Goal: Transaction & Acquisition: Purchase product/service

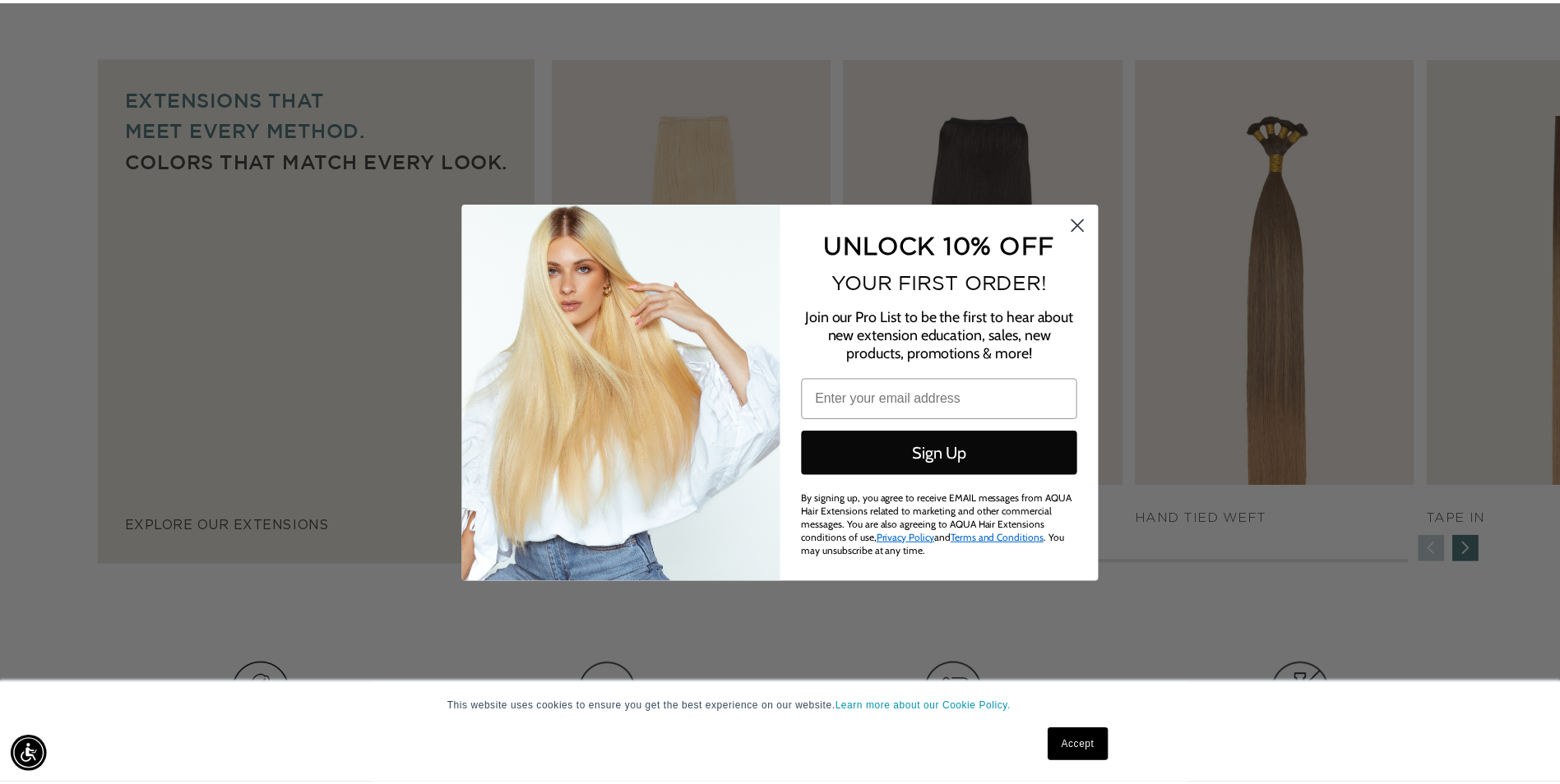
scroll to position [0, 2910]
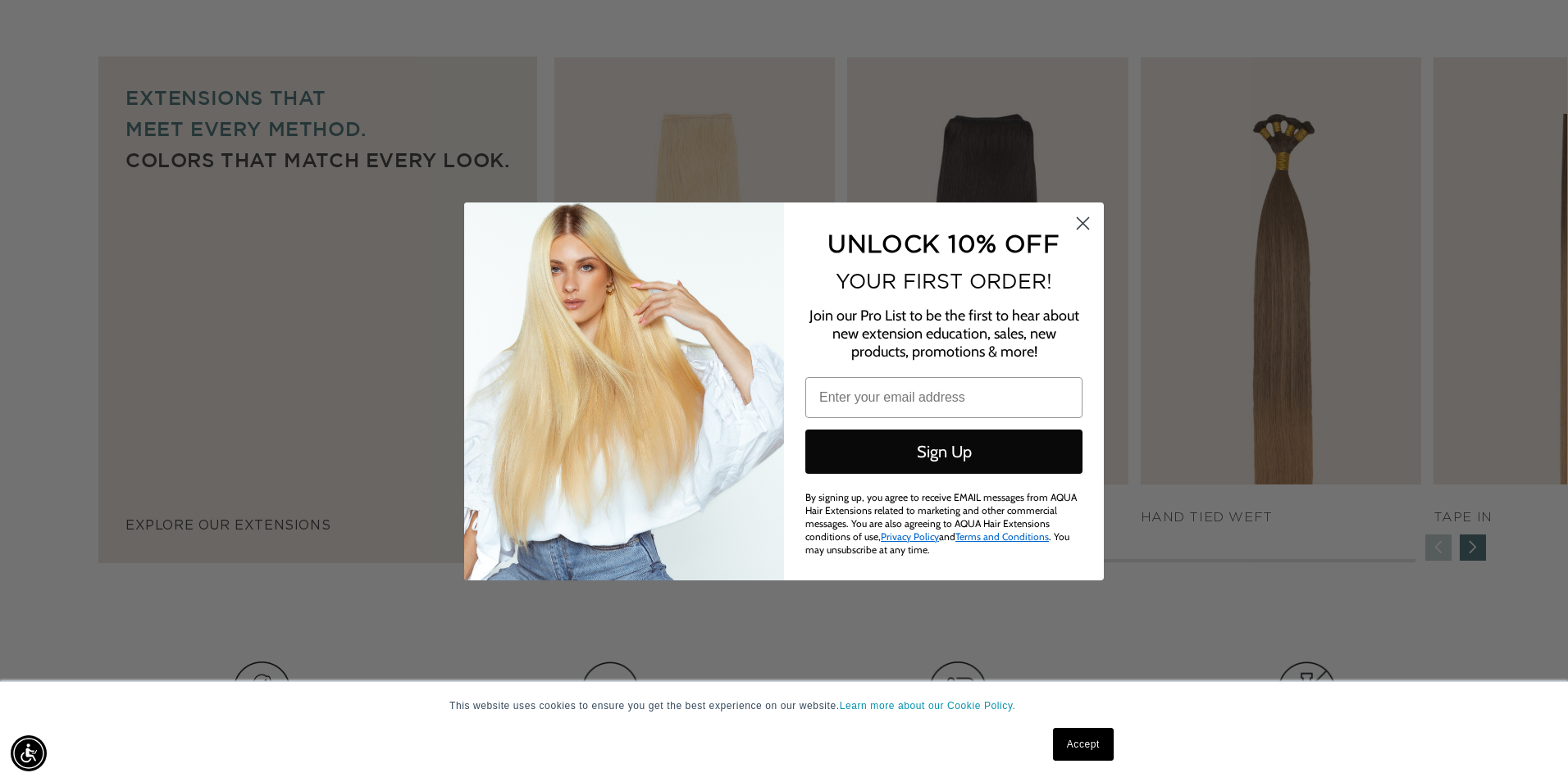
drag, startPoint x: 1082, startPoint y: 228, endPoint x: 1514, endPoint y: 480, distance: 500.1
click at [1085, 228] on circle "Close dialog" at bounding box center [1083, 223] width 27 height 27
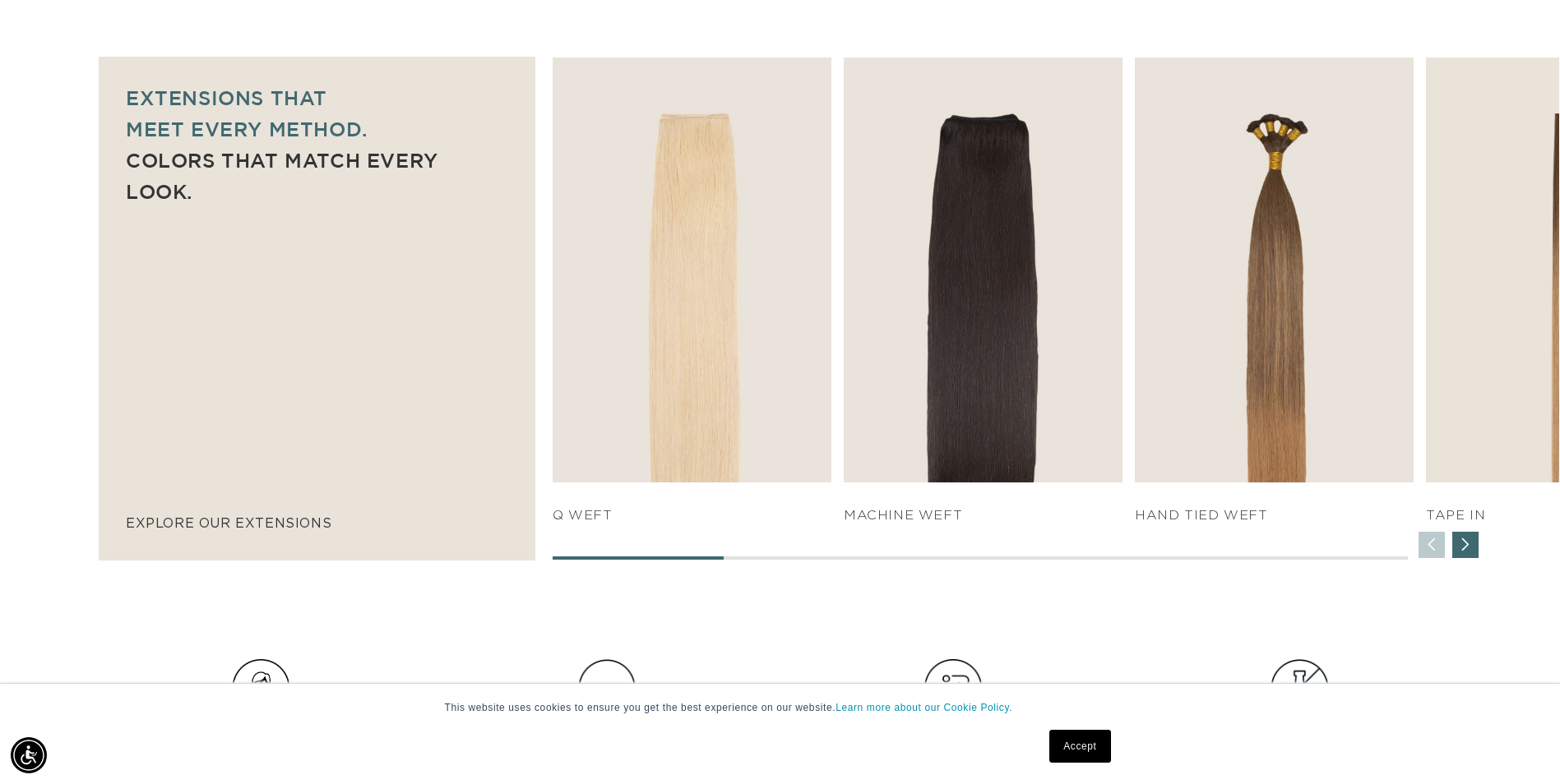
scroll to position [0, 0]
click at [1467, 550] on div "Next slide" at bounding box center [1465, 545] width 27 height 27
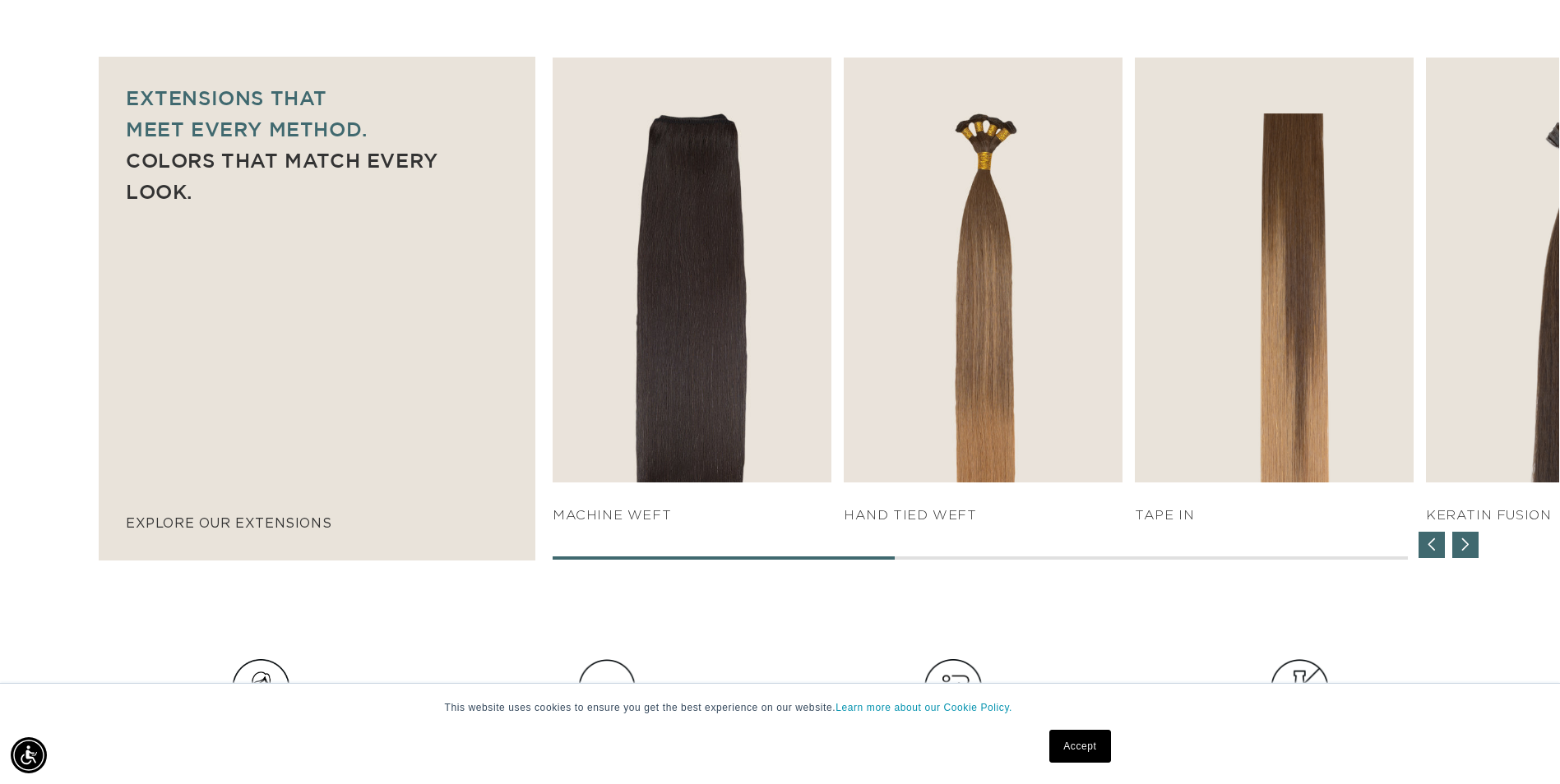
click at [1467, 550] on div "Next slide" at bounding box center [1465, 545] width 27 height 27
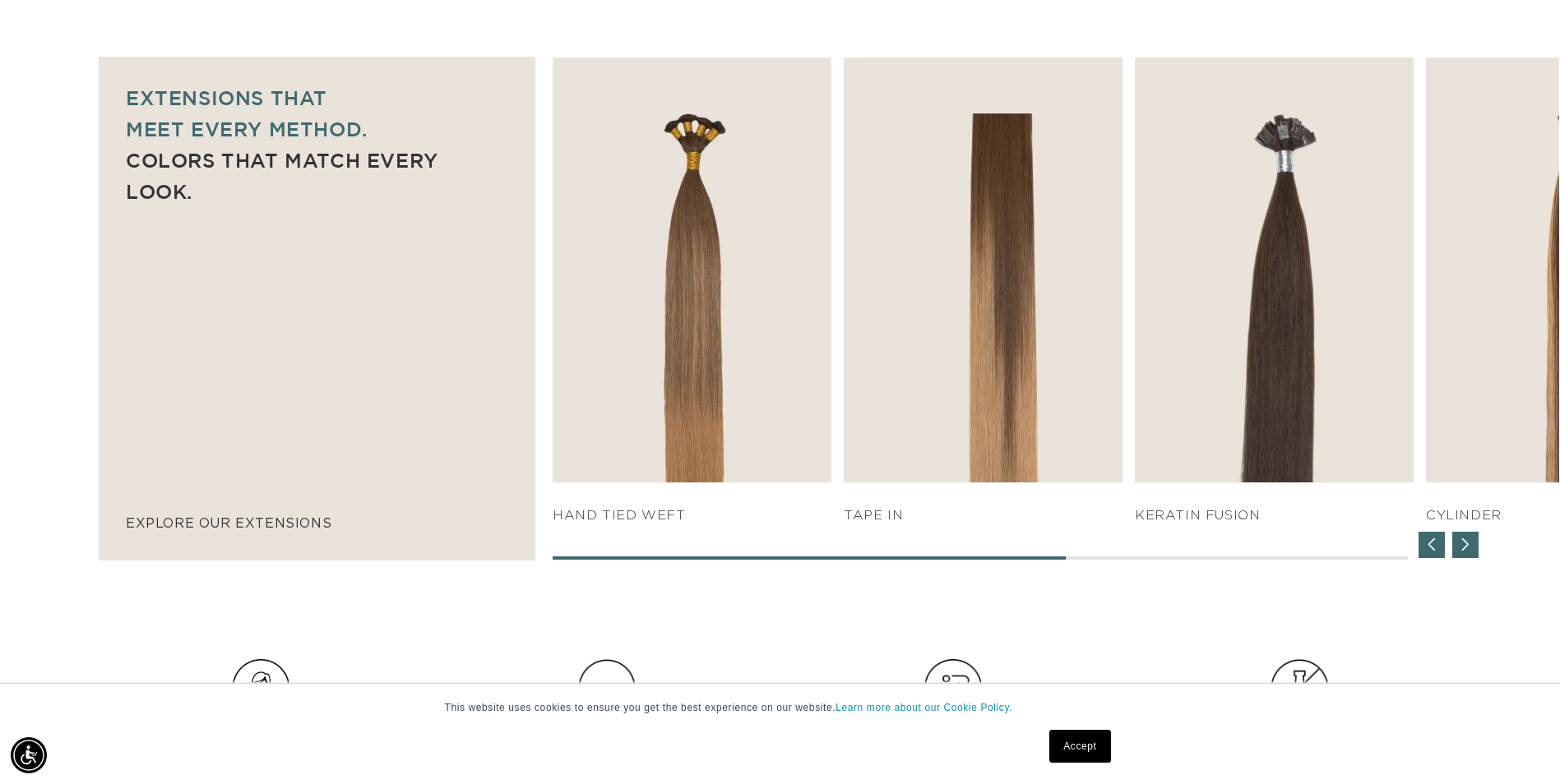
click at [1467, 550] on div "Next slide" at bounding box center [1465, 545] width 27 height 27
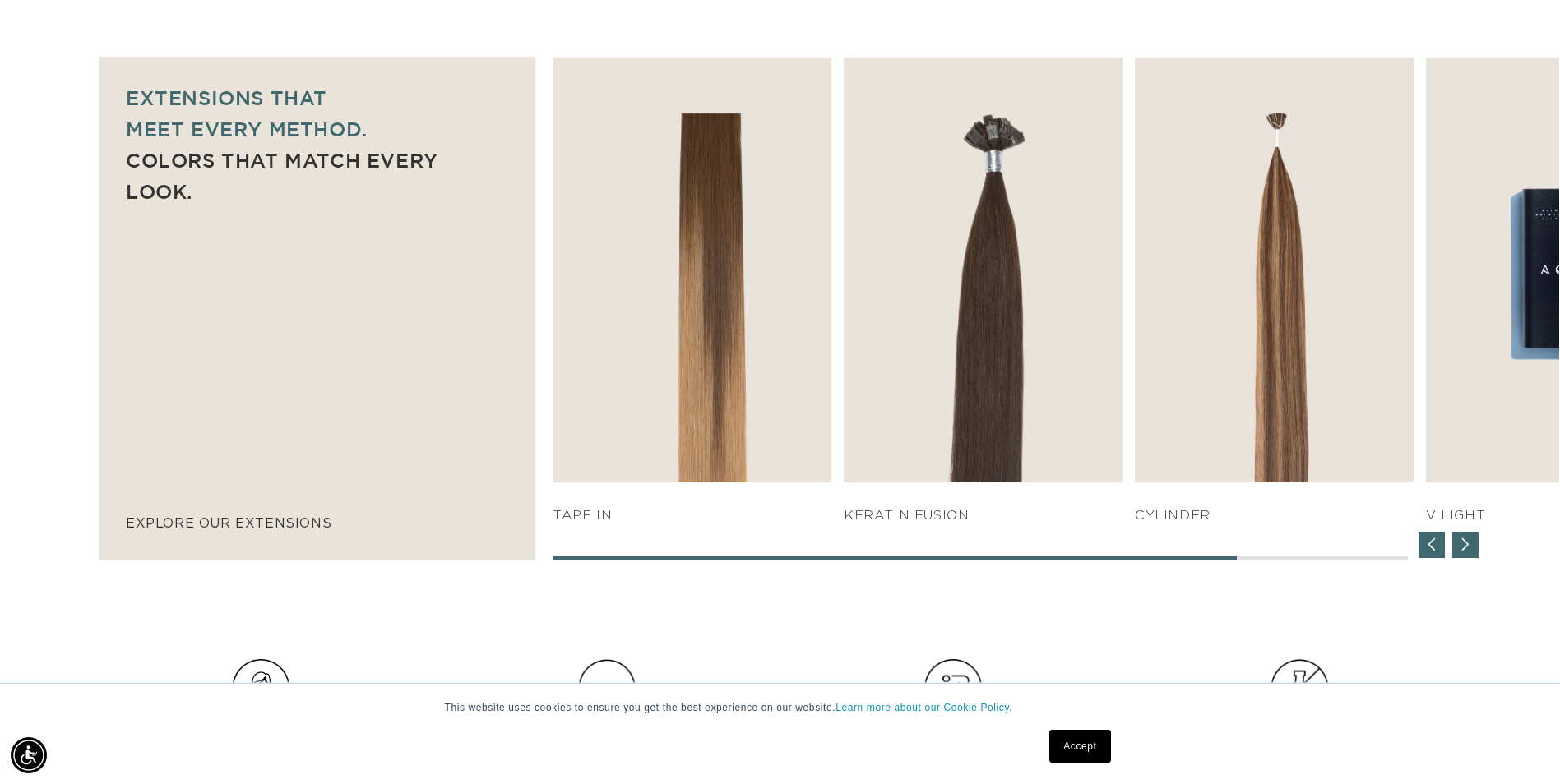
click at [1467, 550] on div "Next slide" at bounding box center [1465, 545] width 27 height 27
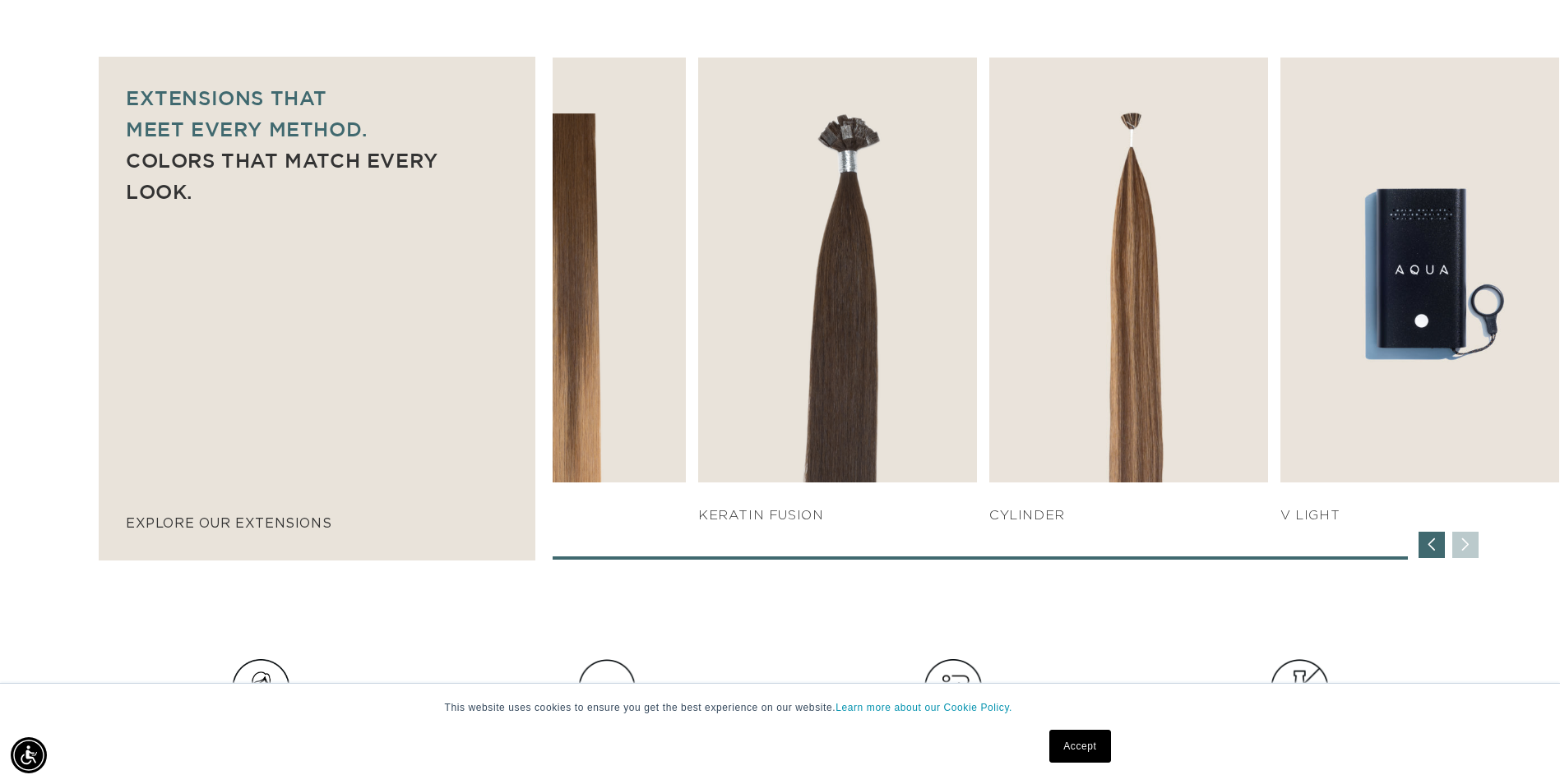
scroll to position [0, 1443]
click at [1435, 554] on div "Previous slide" at bounding box center [1431, 545] width 27 height 27
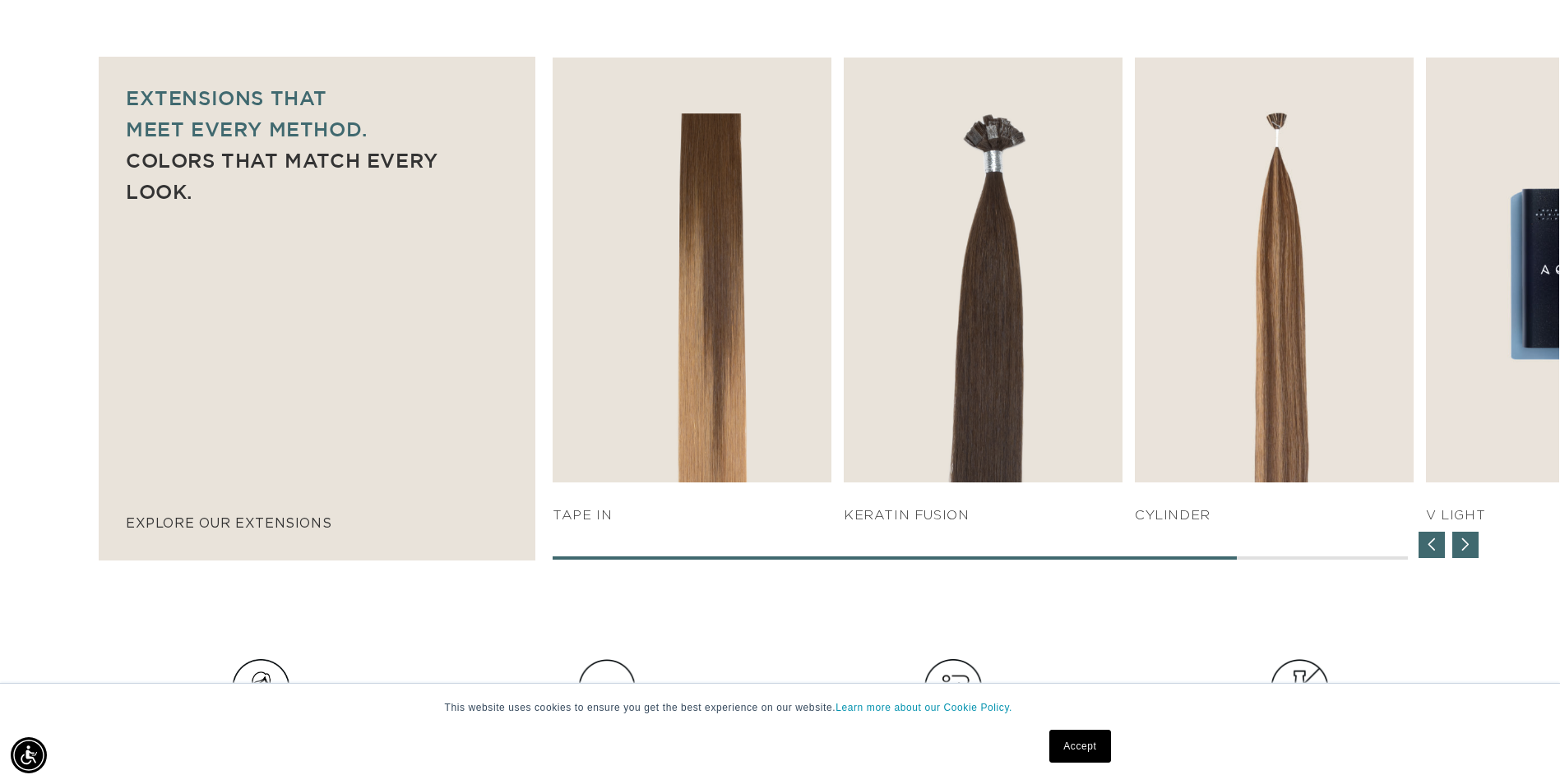
click at [1435, 554] on div "Previous slide" at bounding box center [1431, 545] width 27 height 27
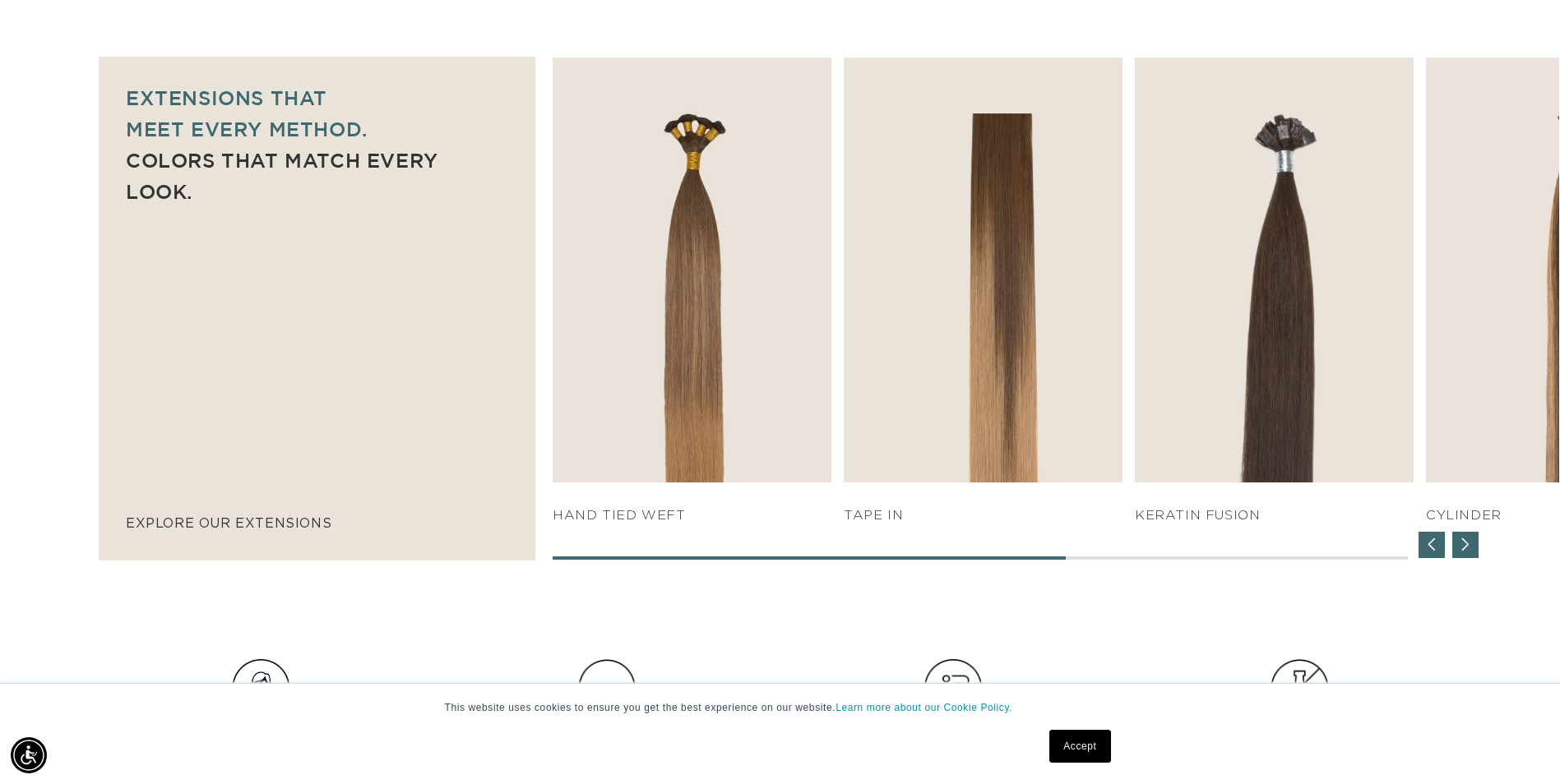
click at [1432, 553] on div "Previous slide" at bounding box center [1431, 545] width 27 height 27
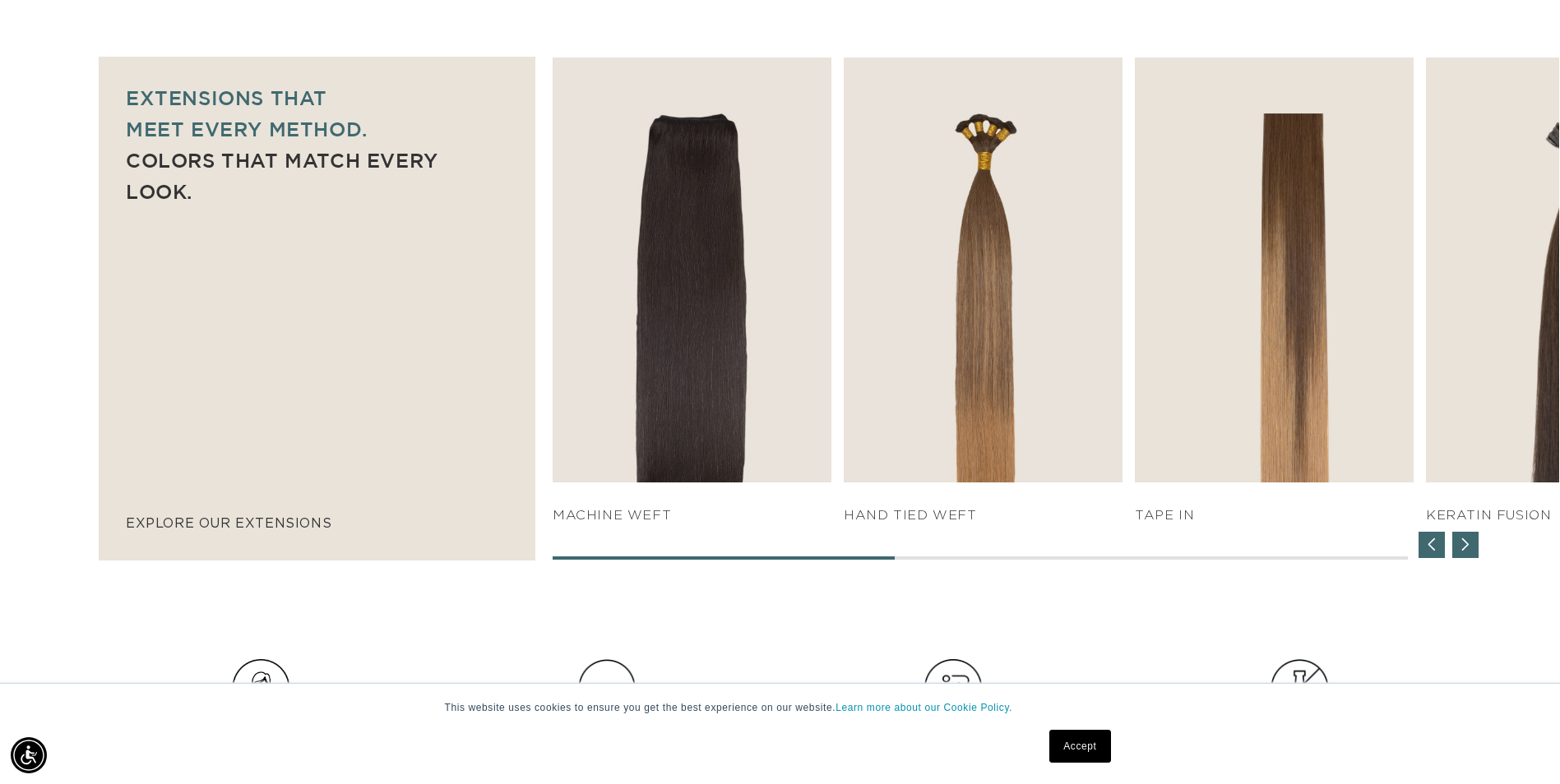
scroll to position [0, 2885]
click at [1432, 553] on div "Previous slide" at bounding box center [1431, 545] width 27 height 27
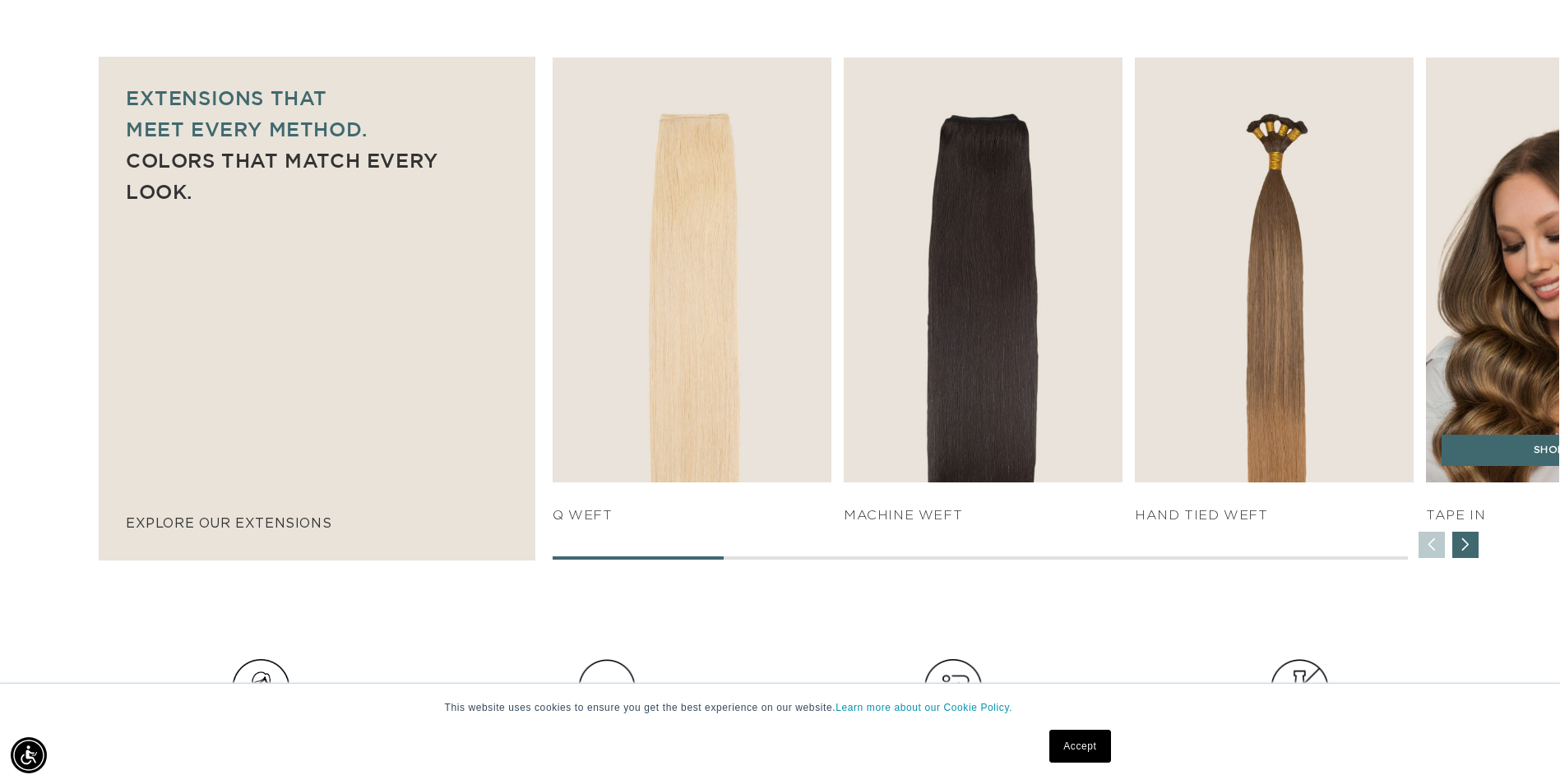
scroll to position [0, 0]
click at [1479, 357] on img "4 / 7" at bounding box center [1565, 269] width 293 height 445
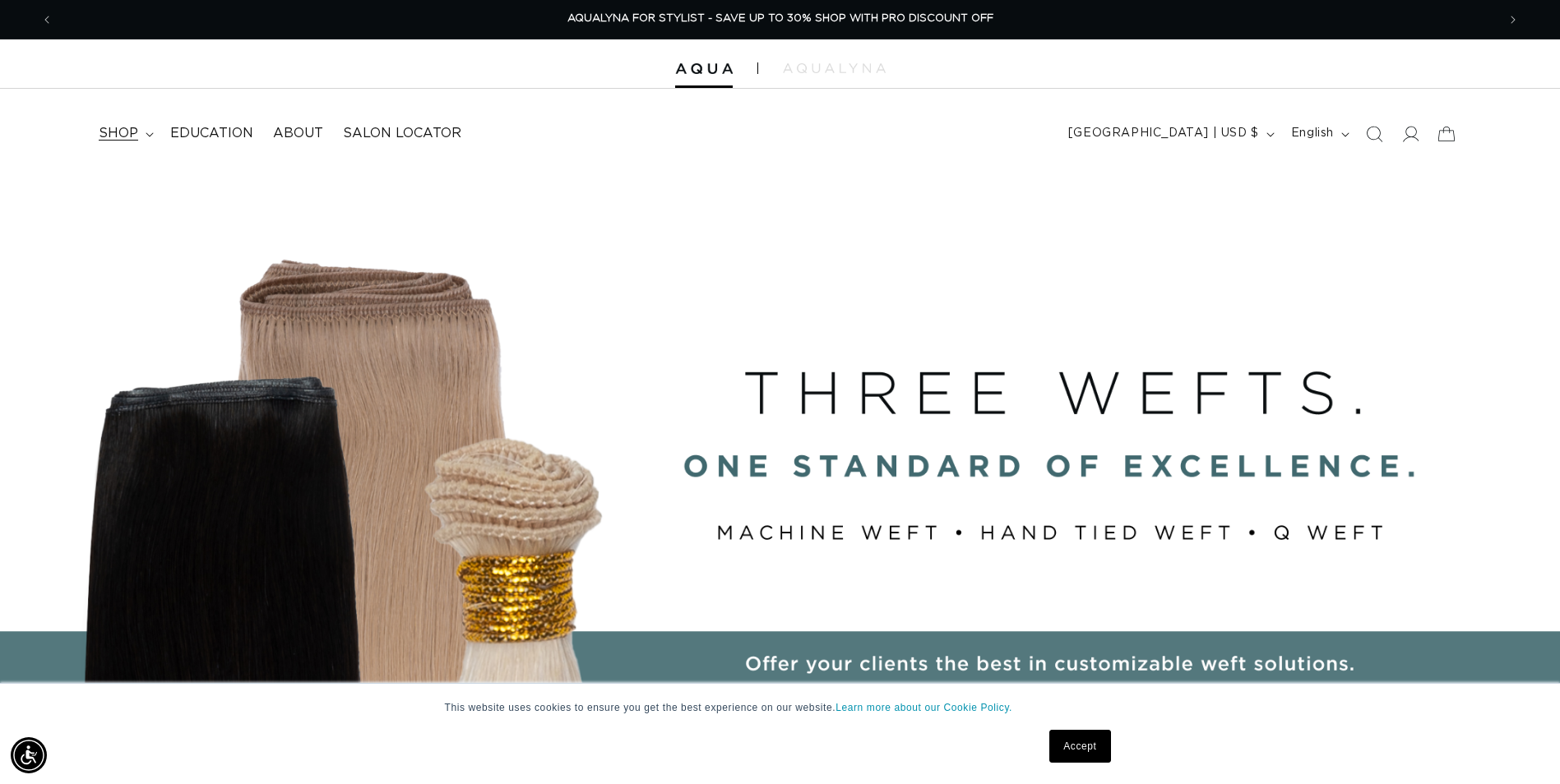
click at [142, 127] on summary "shop" at bounding box center [125, 134] width 71 height 37
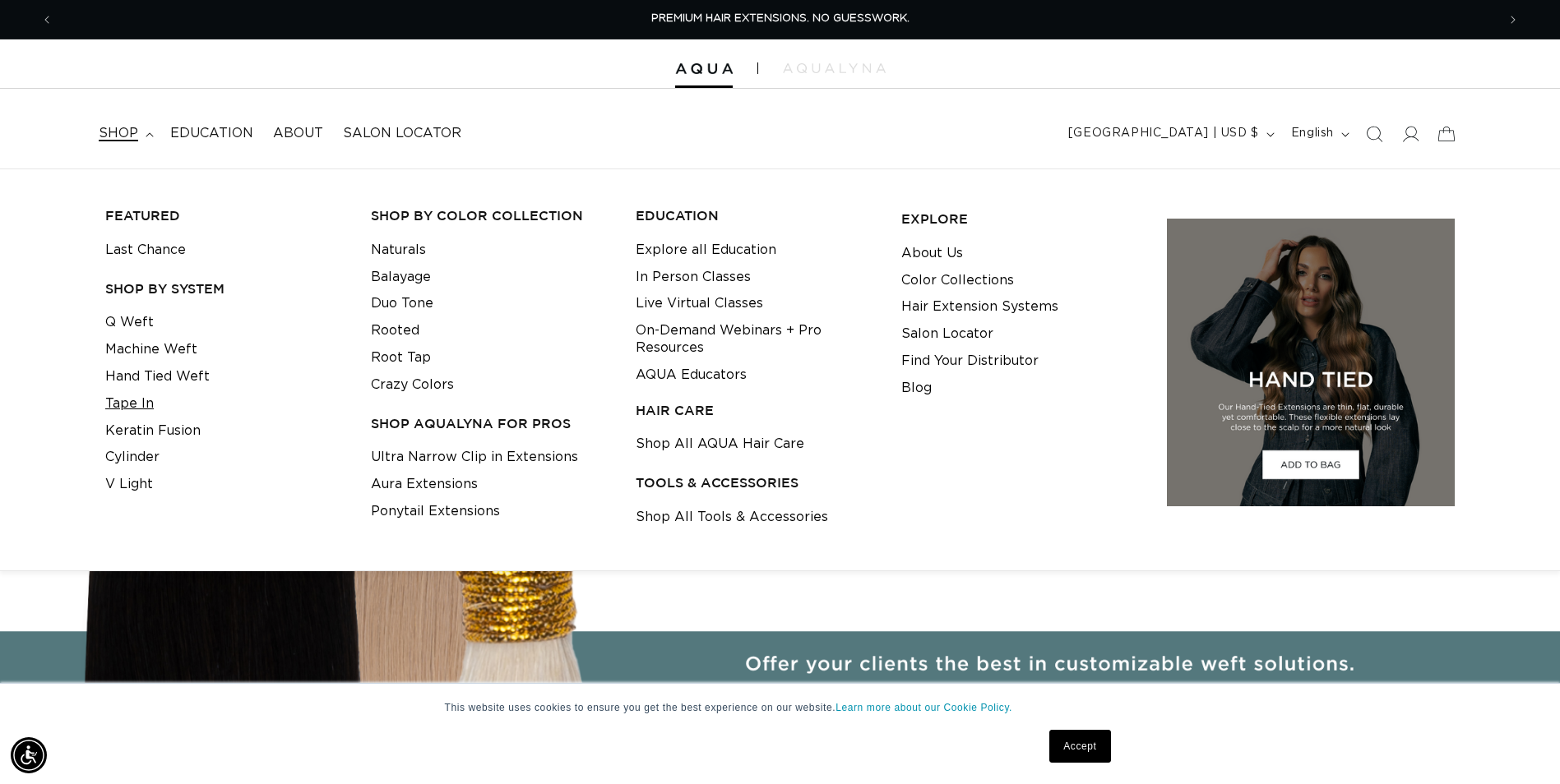
click at [128, 405] on link "Tape In" at bounding box center [129, 404] width 49 height 27
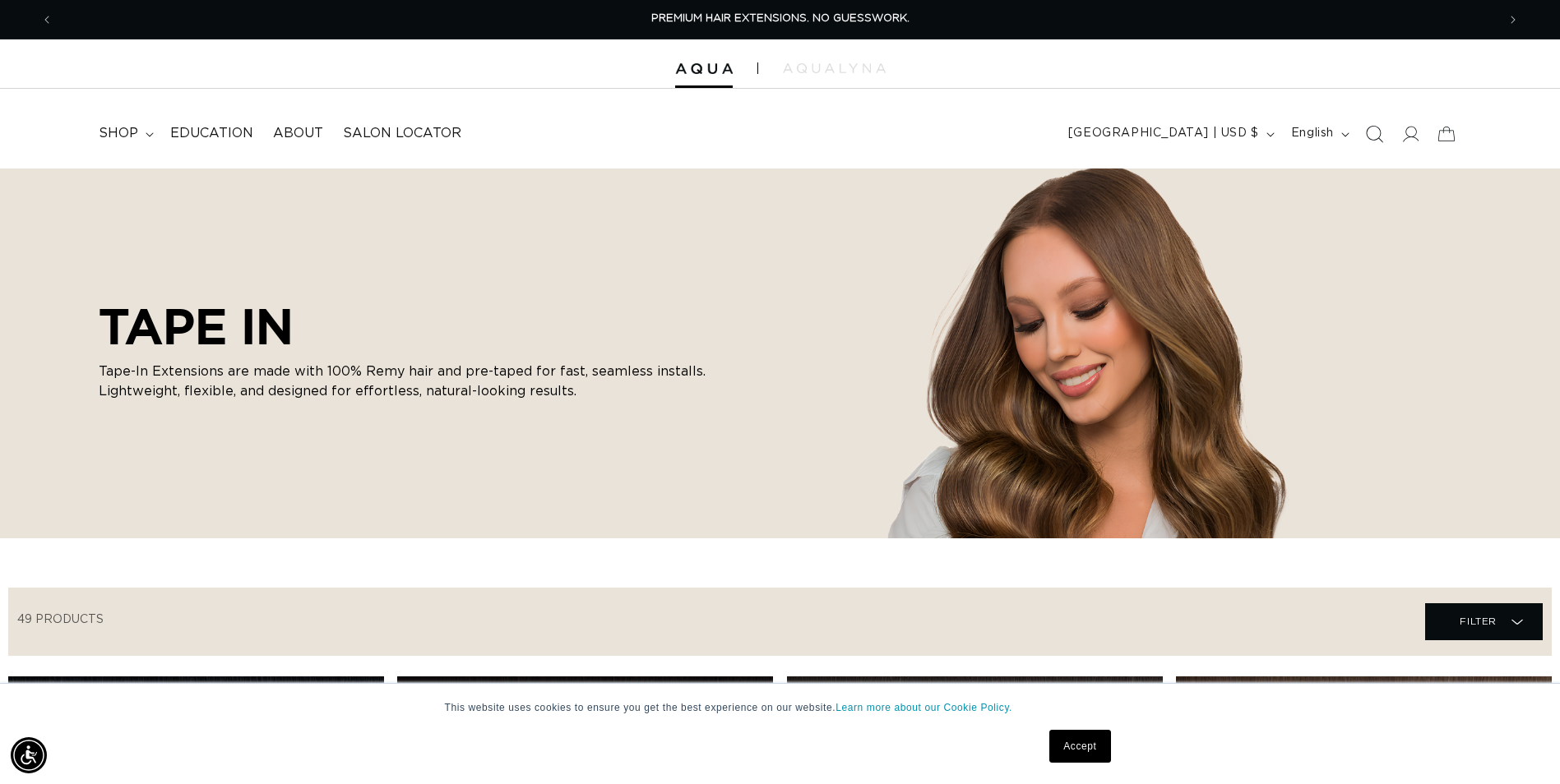
click at [1378, 139] on icon "Search" at bounding box center [1373, 133] width 17 height 17
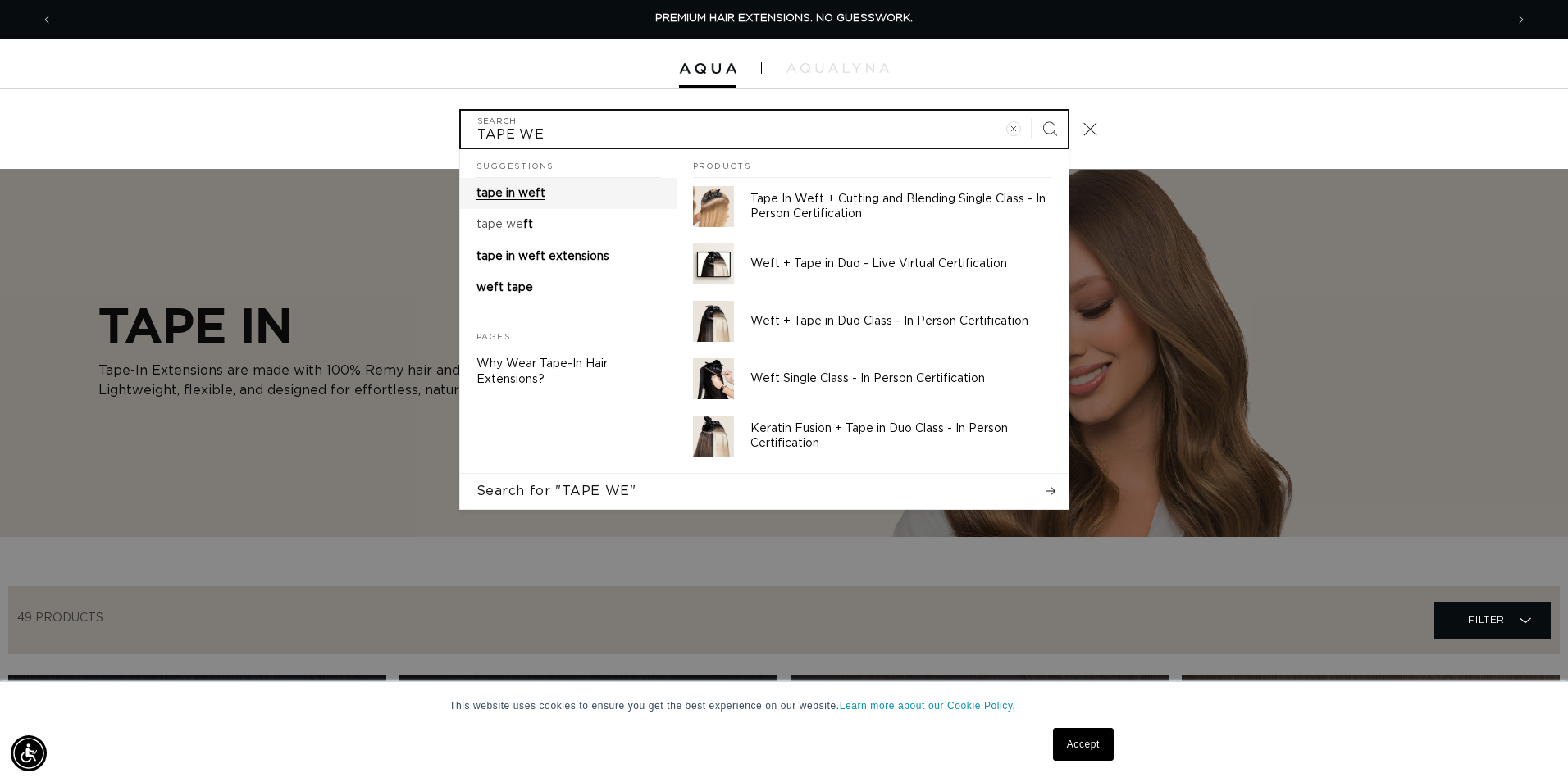
type input "TAPE WE"
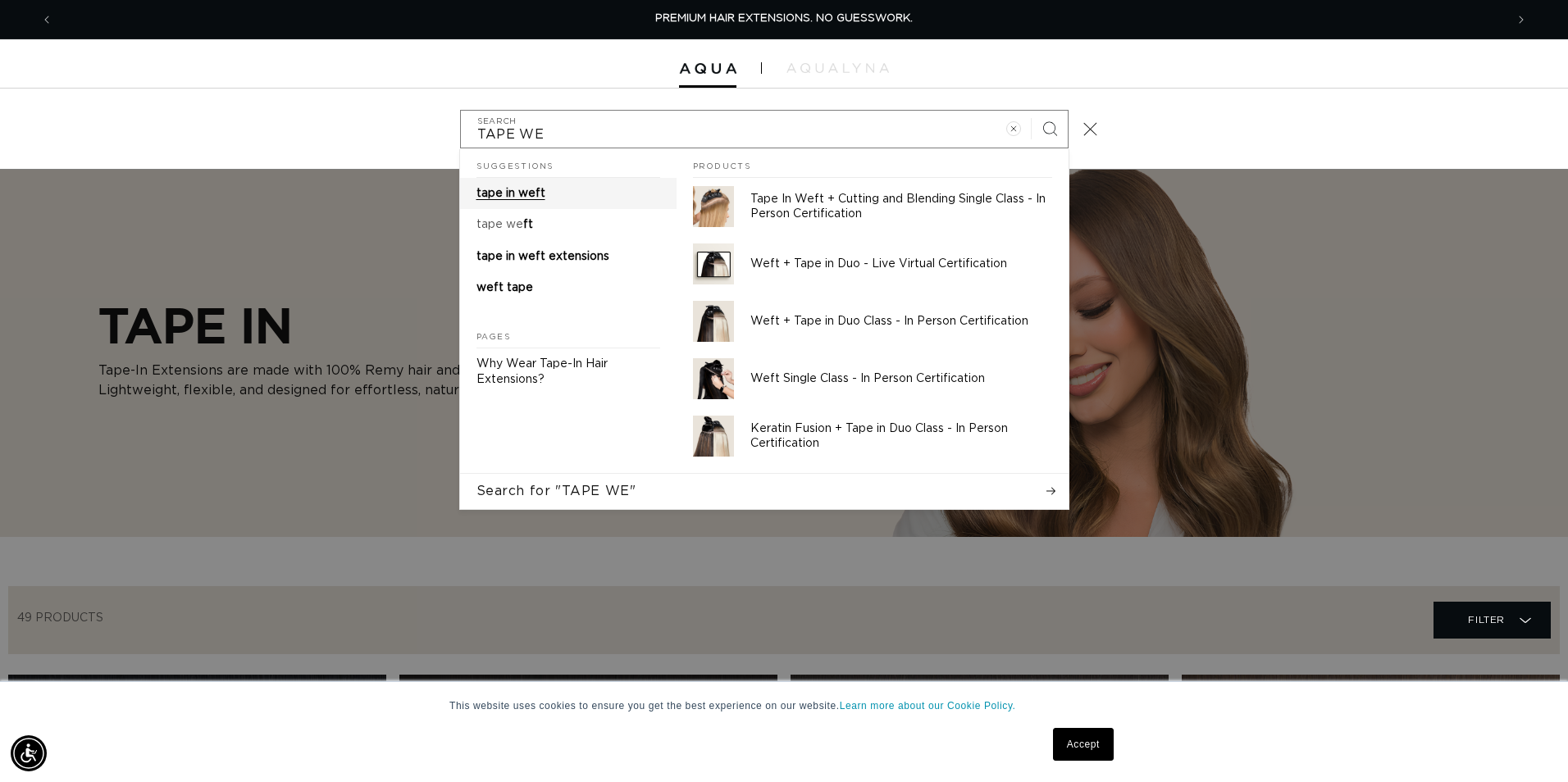
click at [559, 195] on link "tape in weft" at bounding box center [568, 194] width 217 height 31
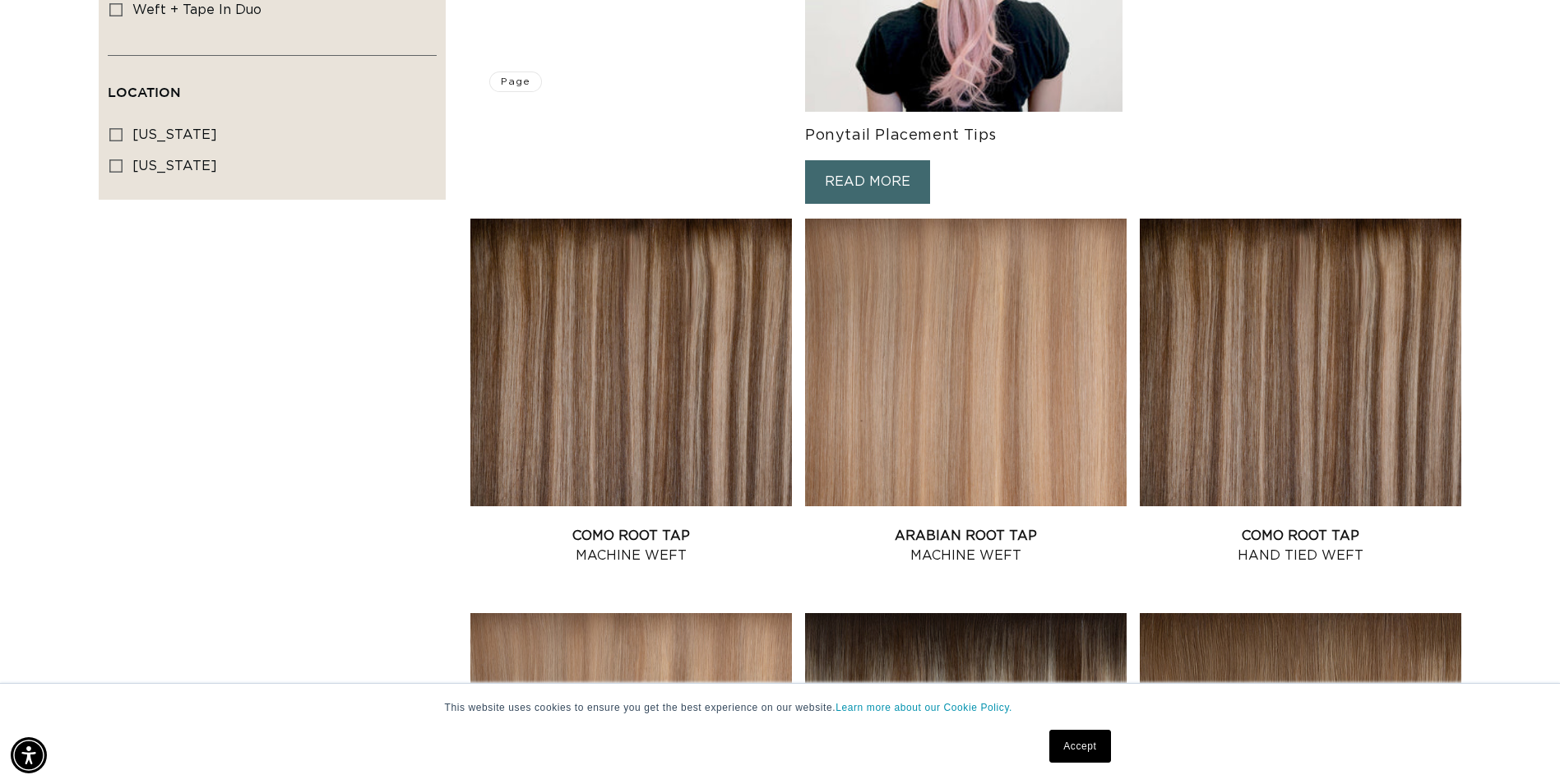
scroll to position [0, 1443]
